Goal: Use online tool/utility: Utilize a website feature to perform a specific function

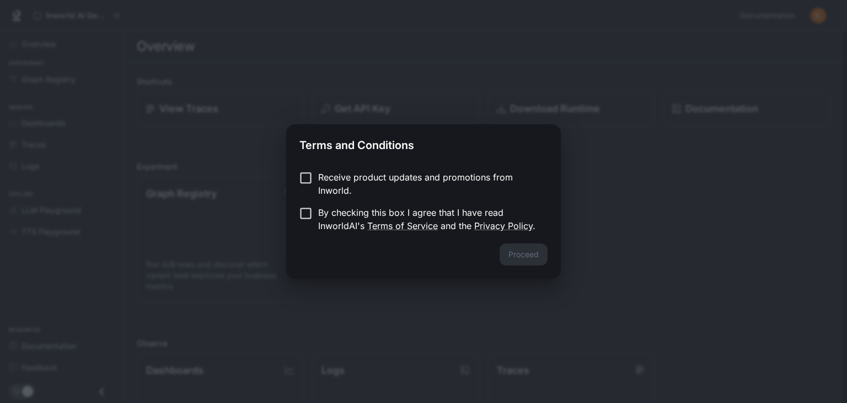
click at [308, 187] on label "Receive product updates and promotions from Inworld." at bounding box center [415, 183] width 245 height 26
click at [526, 272] on div "Proceed" at bounding box center [423, 260] width 275 height 35
click at [535, 259] on button "Proceed" at bounding box center [524, 254] width 48 height 22
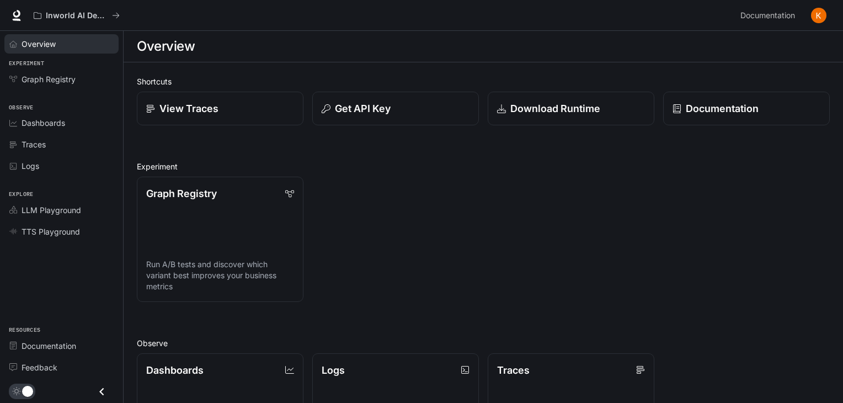
click at [66, 45] on div "Overview" at bounding box center [68, 44] width 92 height 12
click at [211, 98] on link "View Traces" at bounding box center [220, 109] width 168 height 34
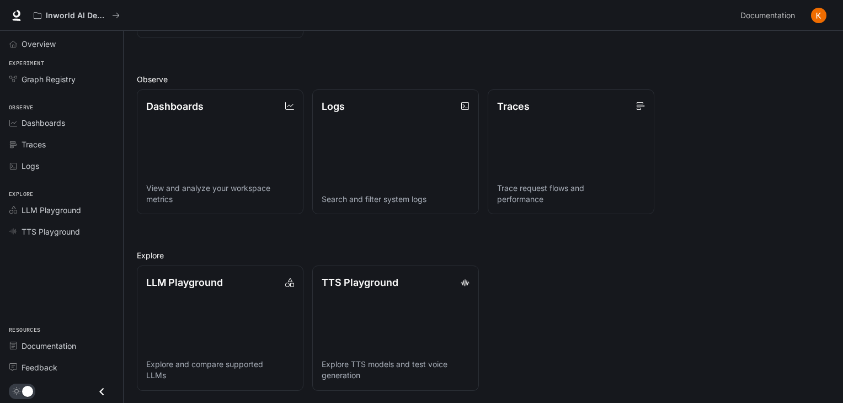
scroll to position [264, 0]
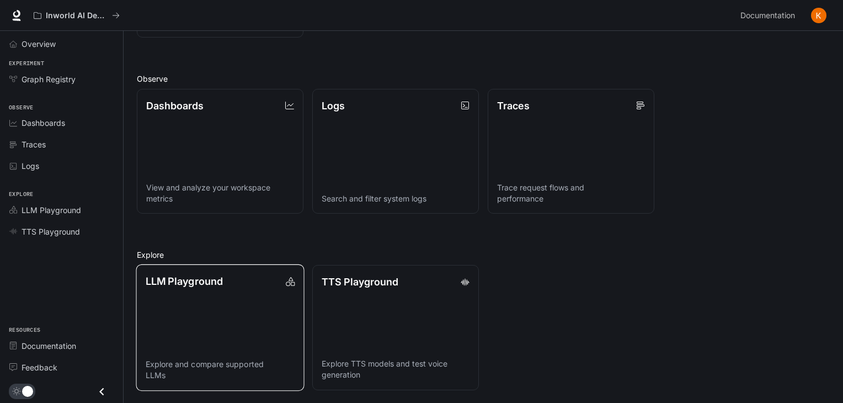
click at [262, 304] on link "LLM Playground Explore and compare supported LLMs" at bounding box center [220, 327] width 168 height 126
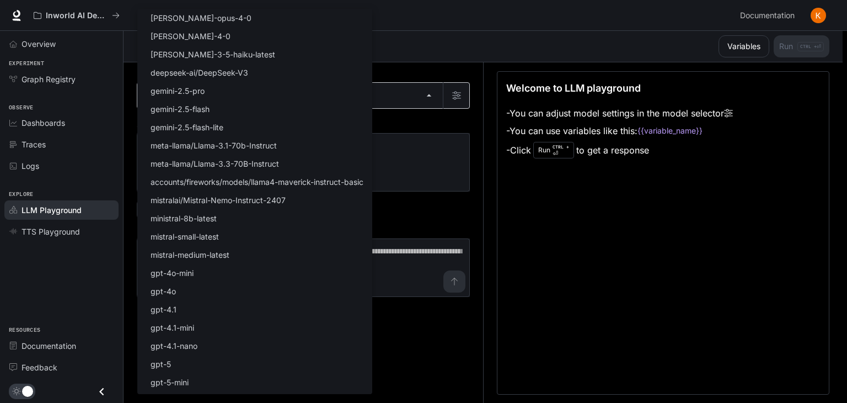
click at [209, 104] on body "Skip to main content Inworld AI Demos Documentation Documentation Portal Overvi…" at bounding box center [423, 201] width 847 height 403
click at [418, 175] on div at bounding box center [423, 201] width 847 height 403
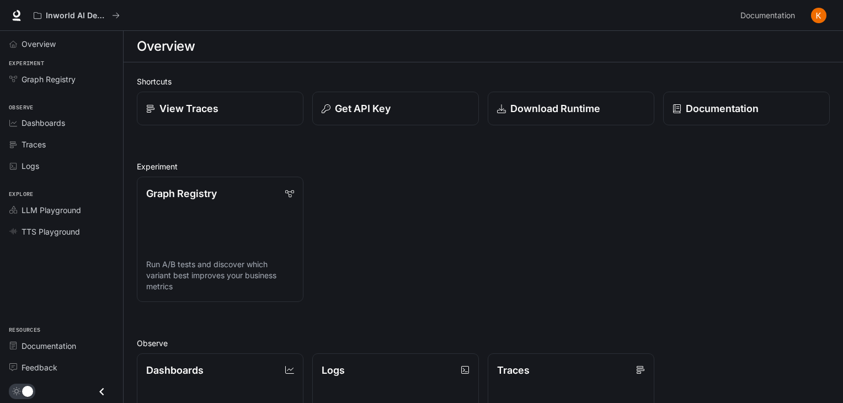
scroll to position [264, 0]
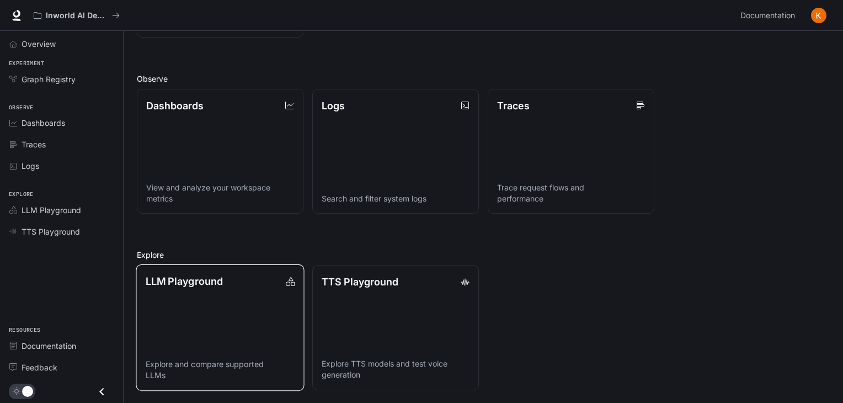
click at [235, 295] on link "LLM Playground Explore and compare supported LLMs" at bounding box center [220, 327] width 168 height 126
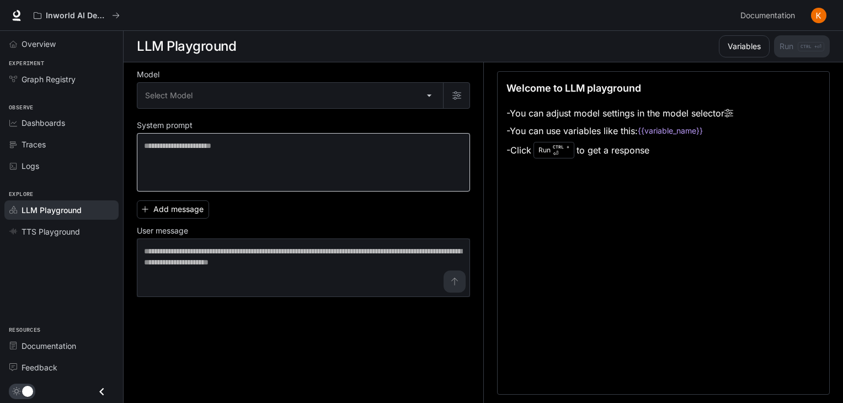
click at [223, 184] on div "* ​" at bounding box center [303, 162] width 333 height 58
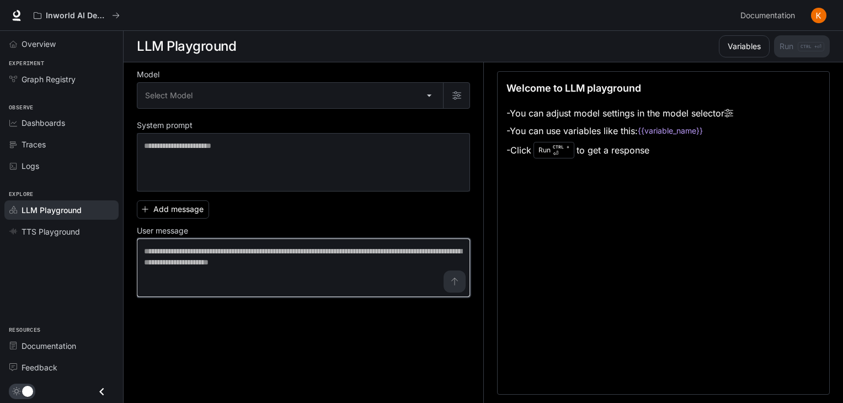
click at [201, 275] on textarea at bounding box center [303, 267] width 319 height 44
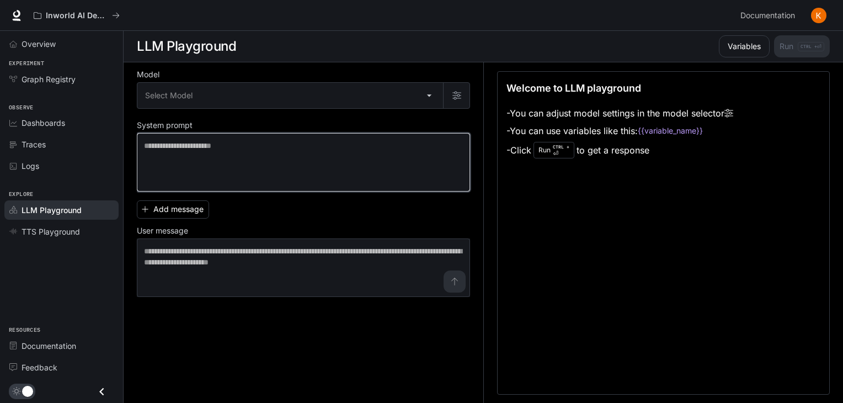
click at [269, 162] on textarea at bounding box center [303, 162] width 319 height 44
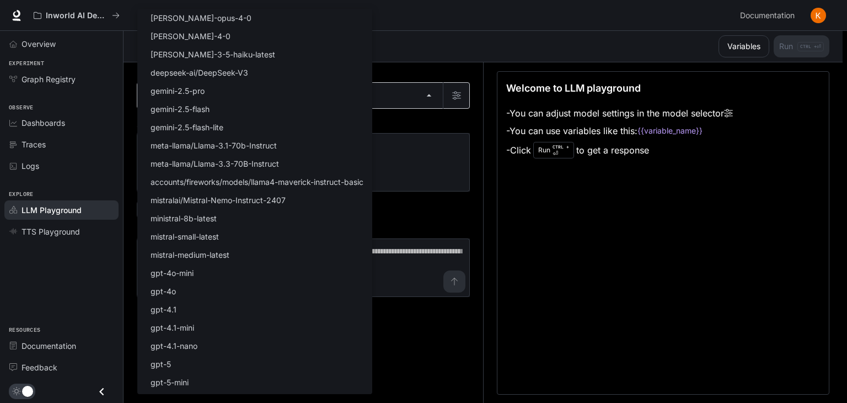
click at [248, 104] on body "Skip to main content Inworld AI Demos Documentation Documentation Portal Overvi…" at bounding box center [423, 201] width 847 height 403
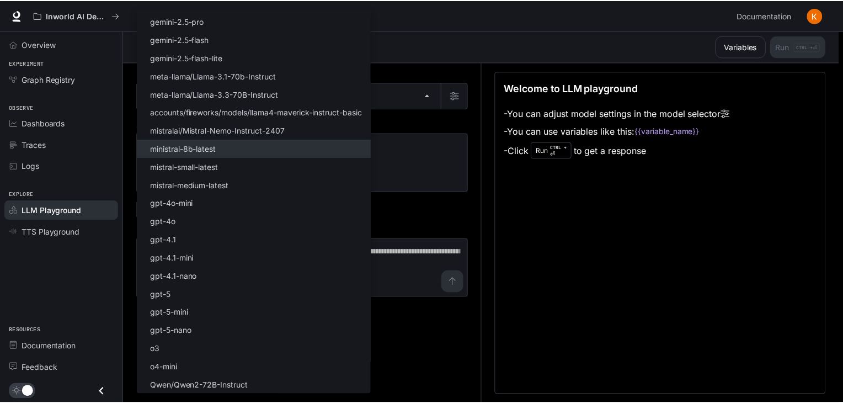
scroll to position [70, 0]
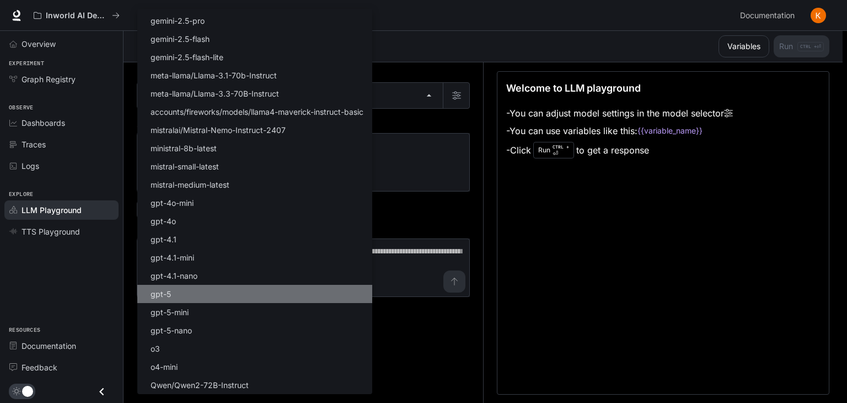
click at [185, 289] on li "gpt-5" at bounding box center [254, 294] width 235 height 18
type input "*****"
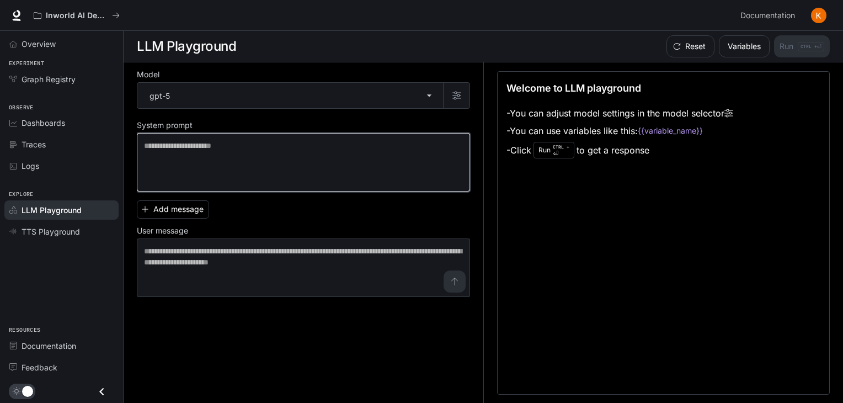
click at [221, 168] on textarea at bounding box center [303, 162] width 319 height 44
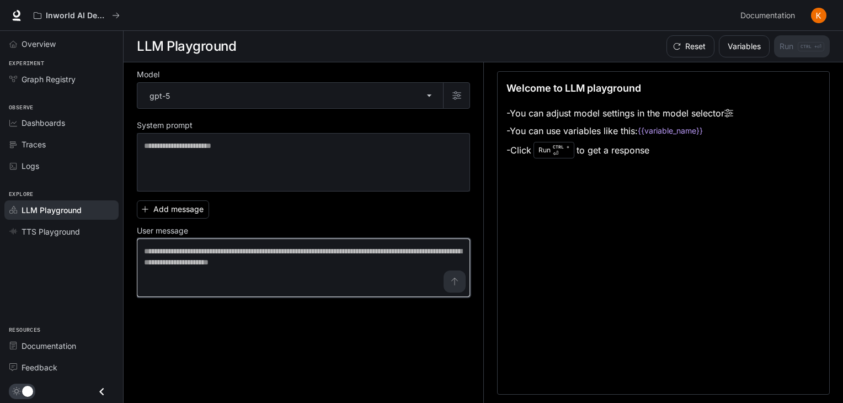
click at [205, 266] on textarea at bounding box center [303, 267] width 319 height 44
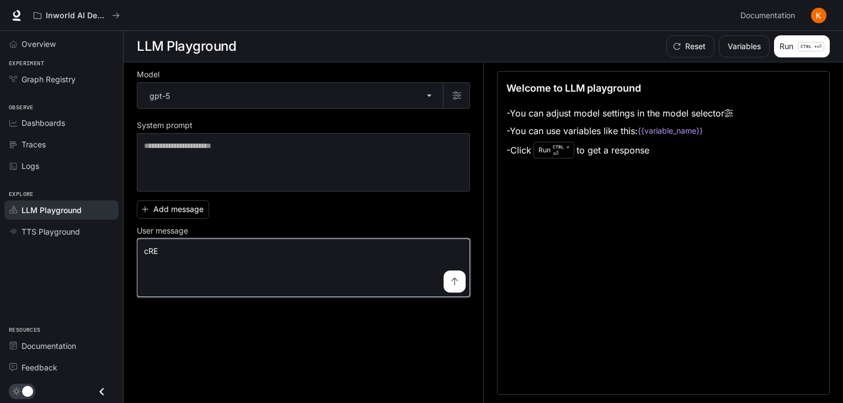
type textarea "*"
type textarea "**********"
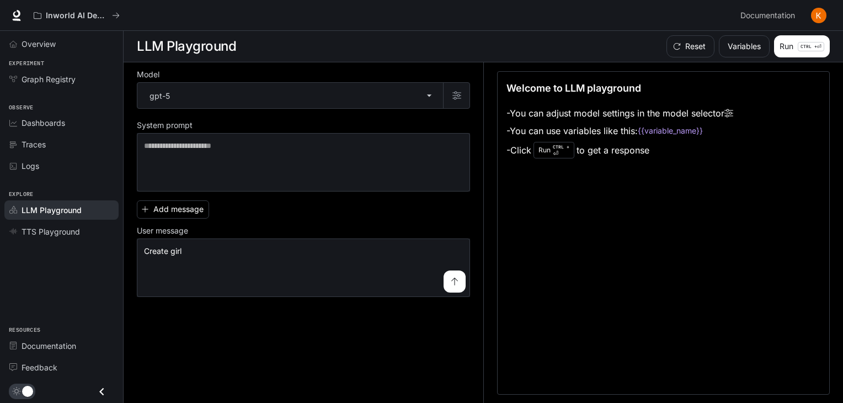
click at [444, 277] on button "submit" at bounding box center [454, 281] width 22 height 22
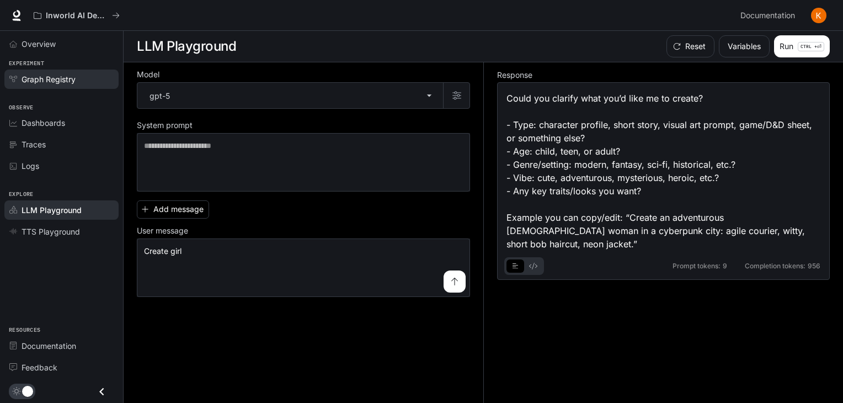
click at [45, 78] on span "Graph Registry" at bounding box center [49, 79] width 54 height 12
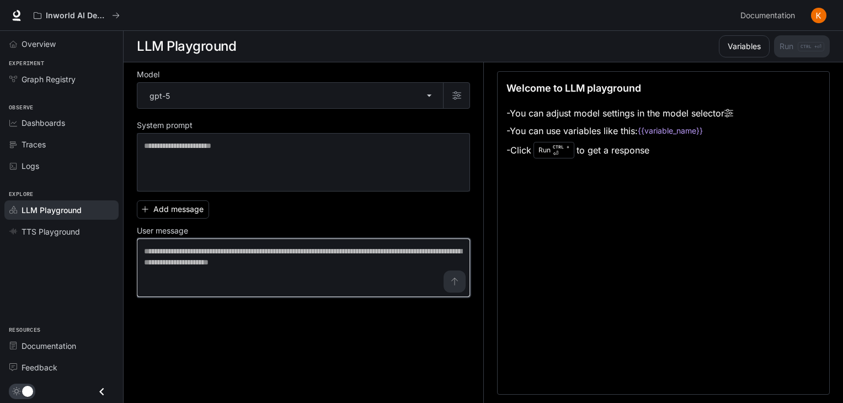
click at [279, 252] on textarea at bounding box center [303, 267] width 319 height 44
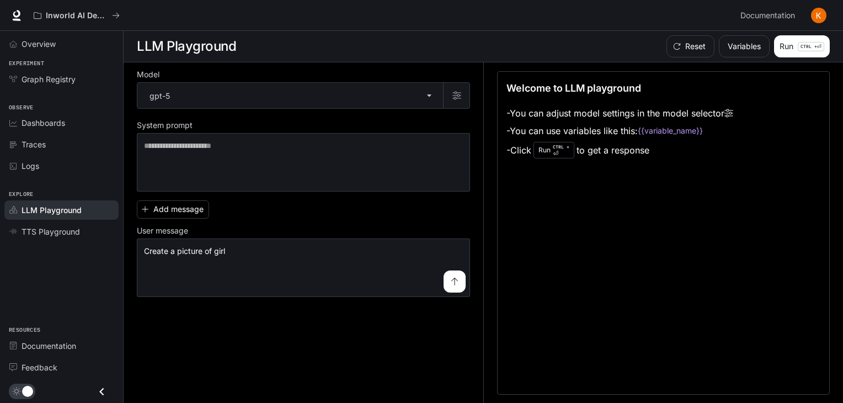
click at [450, 277] on icon "submit" at bounding box center [454, 281] width 9 height 9
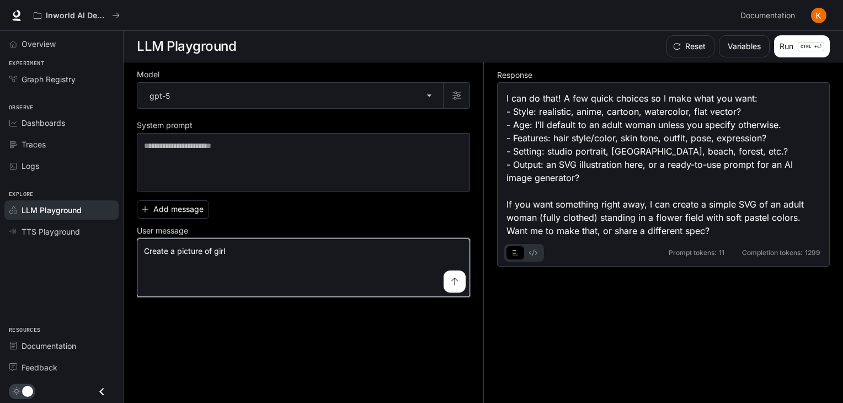
click at [265, 248] on textarea "**********" at bounding box center [303, 267] width 319 height 44
type textarea "**********"
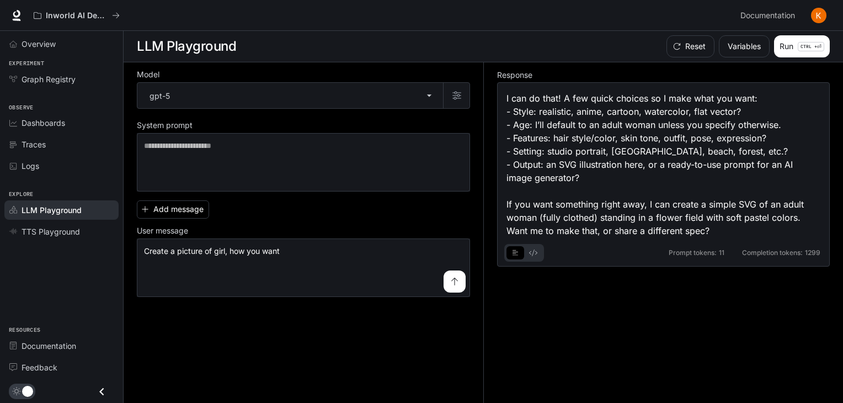
click at [461, 277] on button "submit" at bounding box center [454, 281] width 22 height 22
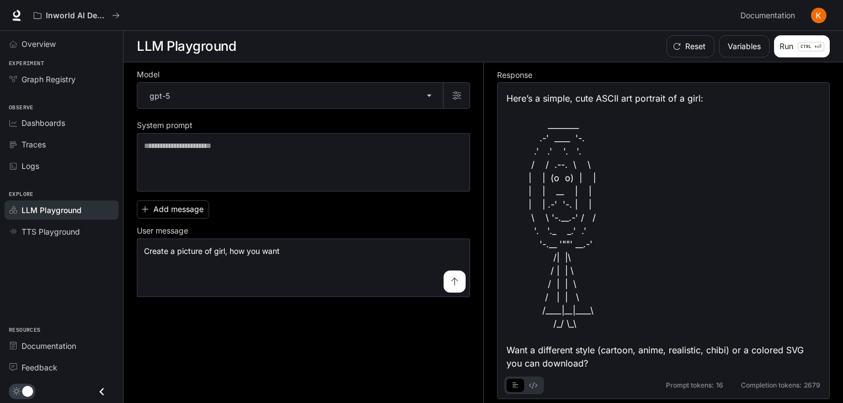
scroll to position [4, 0]
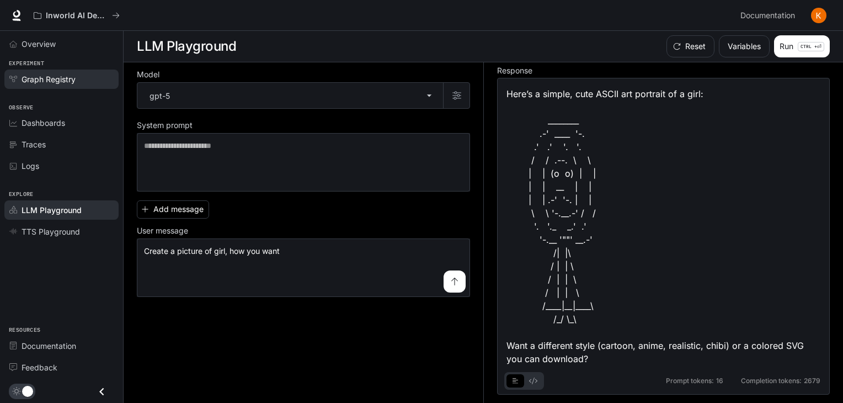
click at [39, 79] on span "Graph Registry" at bounding box center [49, 79] width 54 height 12
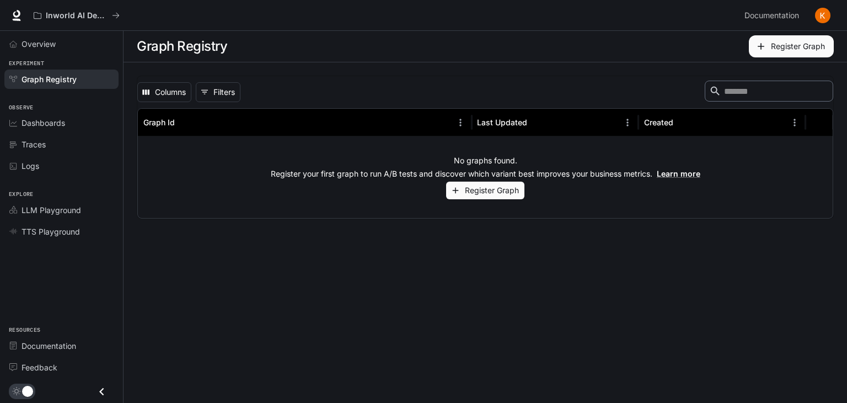
click at [472, 195] on button "Register Graph" at bounding box center [485, 190] width 78 height 18
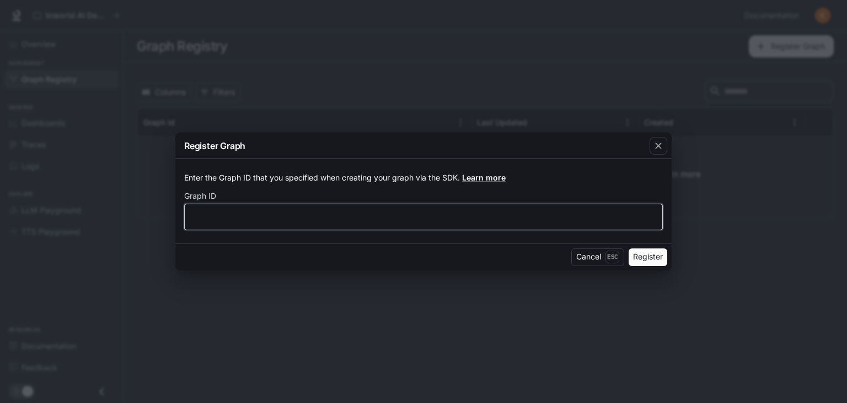
click at [410, 216] on input "text" at bounding box center [424, 216] width 478 height 11
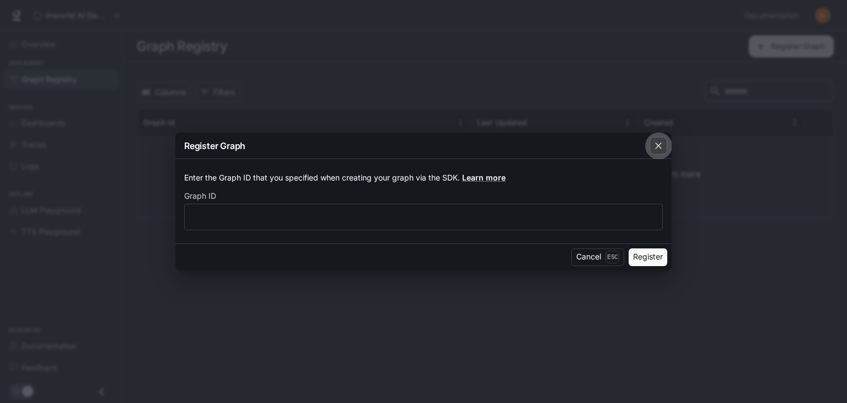
click at [661, 143] on icon "button" at bounding box center [658, 146] width 7 height 7
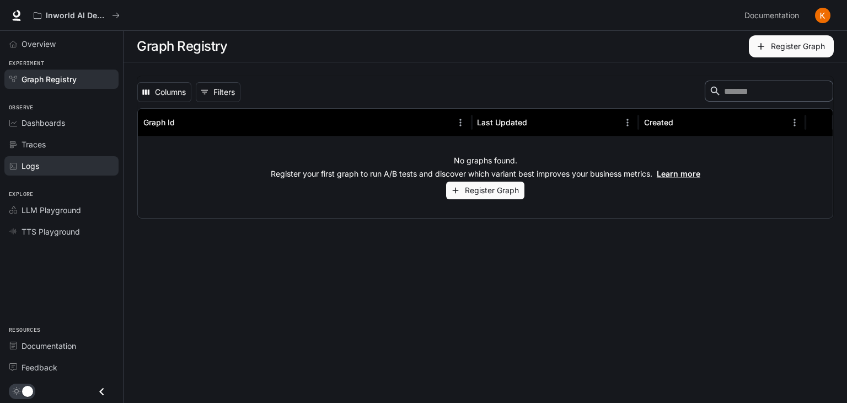
click at [54, 158] on link "Logs" at bounding box center [61, 165] width 114 height 19
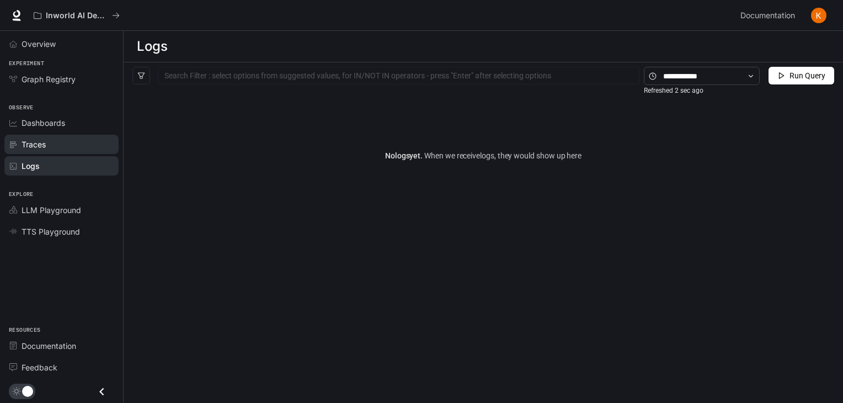
click at [83, 146] on div "Traces" at bounding box center [68, 144] width 92 height 12
